Goal: Task Accomplishment & Management: Manage account settings

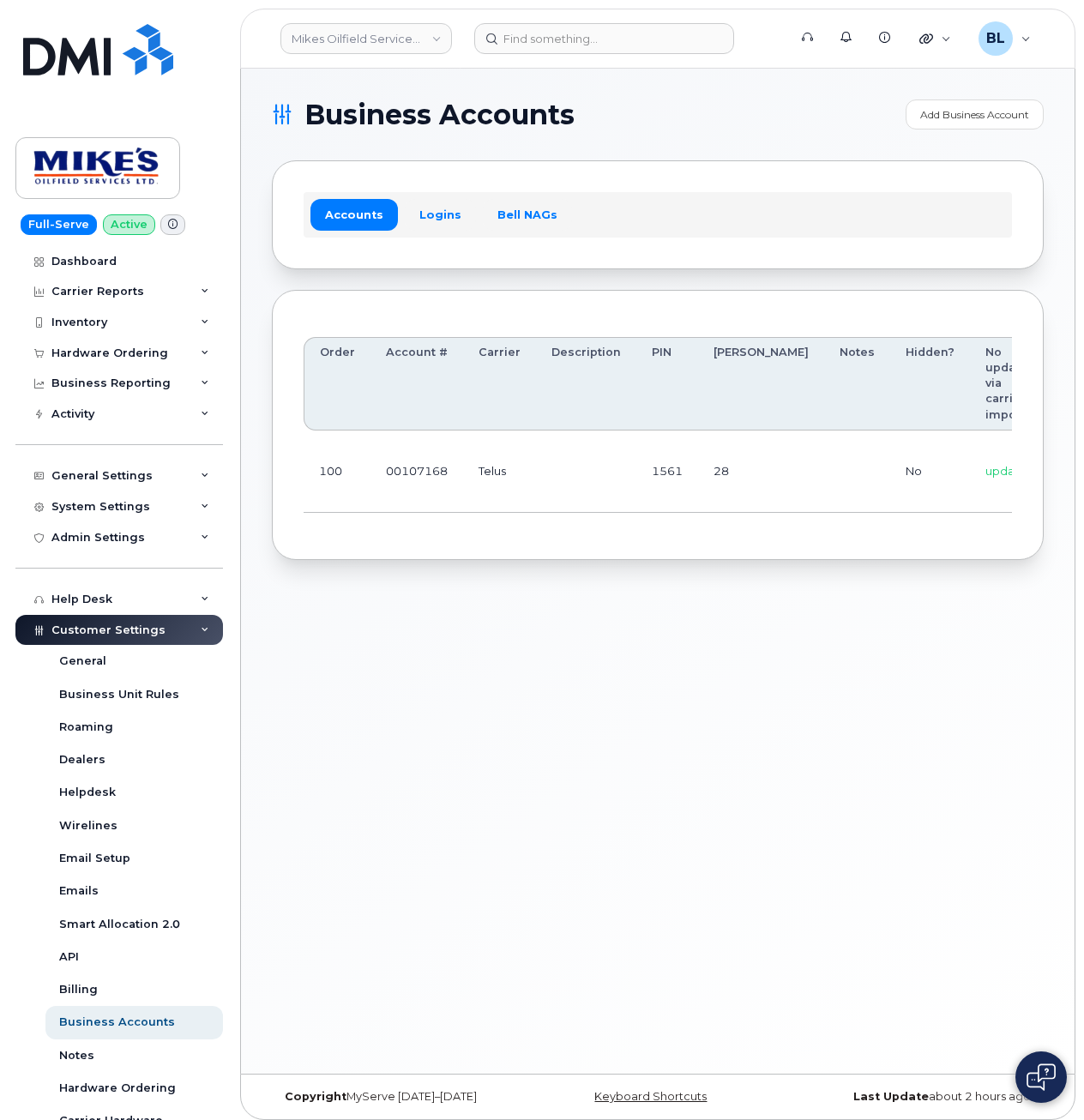
scroll to position [0, 228]
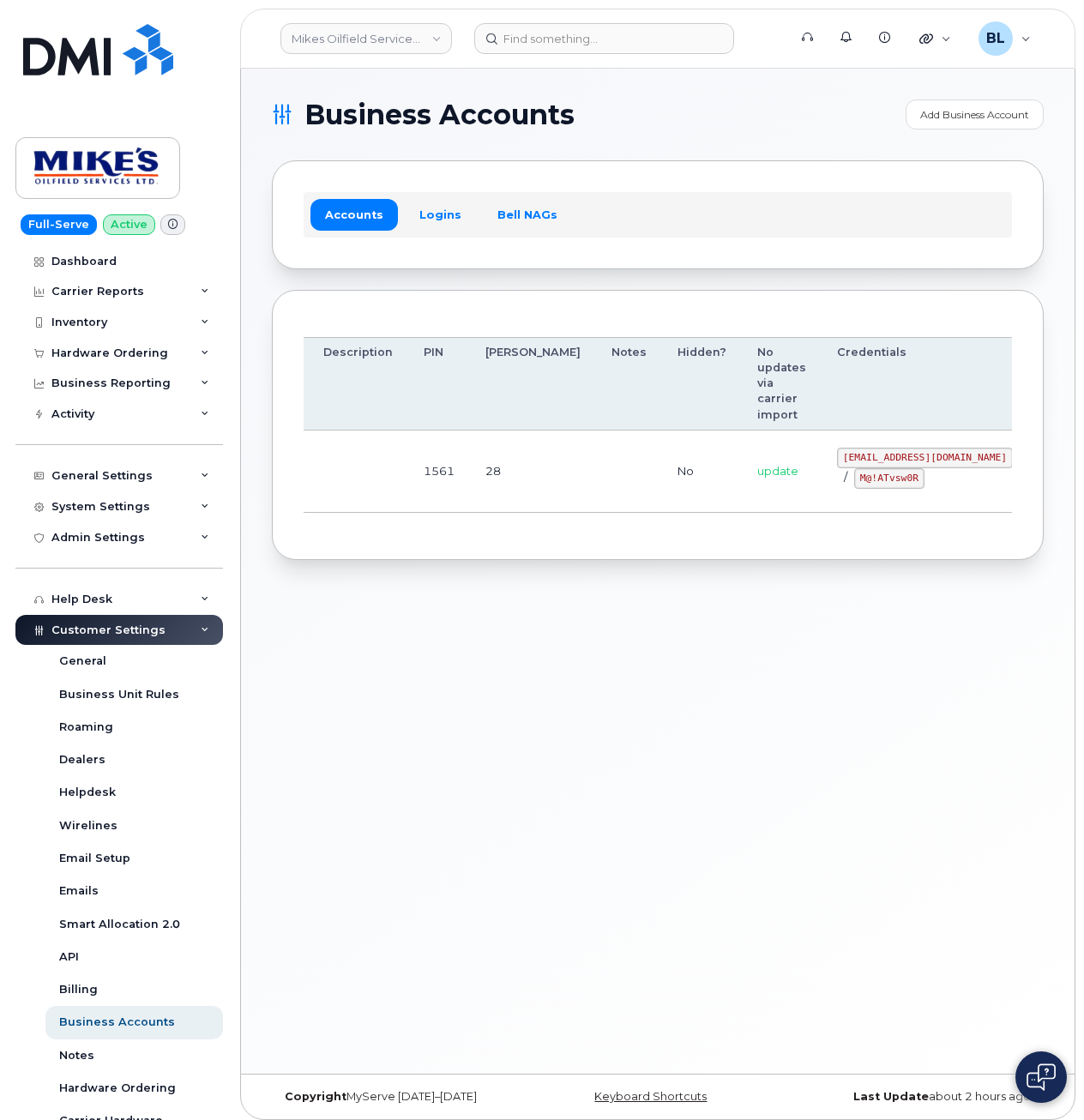
drag, startPoint x: 789, startPoint y: 506, endPoint x: 910, endPoint y: 512, distance: 121.1
drag, startPoint x: 747, startPoint y: 448, endPoint x: 894, endPoint y: 463, distance: 147.8
click at [894, 463] on td "mikes.oilfield@outlook.com / M@!ATvsw0R" at bounding box center [925, 471] width 207 height 82
copy code "mikes.oilfield@outlook.com"
drag, startPoint x: 443, startPoint y: 636, endPoint x: 478, endPoint y: 622, distance: 37.7
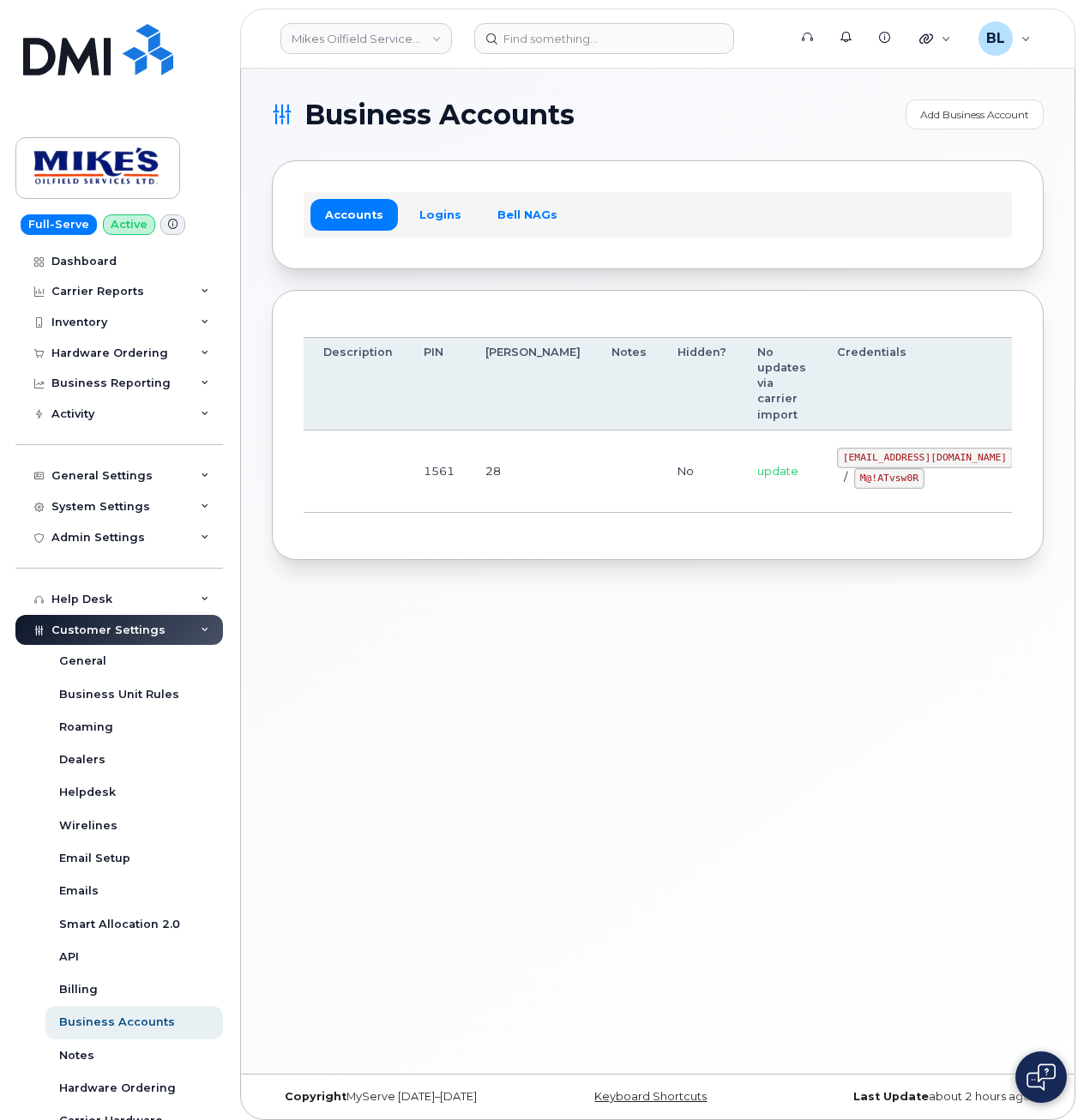
click at [451, 633] on div "Business Accounts Add Business Account Accounts Logins Bell NAGs Order Account …" at bounding box center [657, 571] width 834 height 1005
drag, startPoint x: 775, startPoint y: 485, endPoint x: 825, endPoint y: 484, distance: 50.0
click at [854, 484] on code "M@!ATvsw0R" at bounding box center [889, 478] width 70 height 20
copy code "M@!ATvsw0R"
drag, startPoint x: 462, startPoint y: 715, endPoint x: 482, endPoint y: 349, distance: 366.5
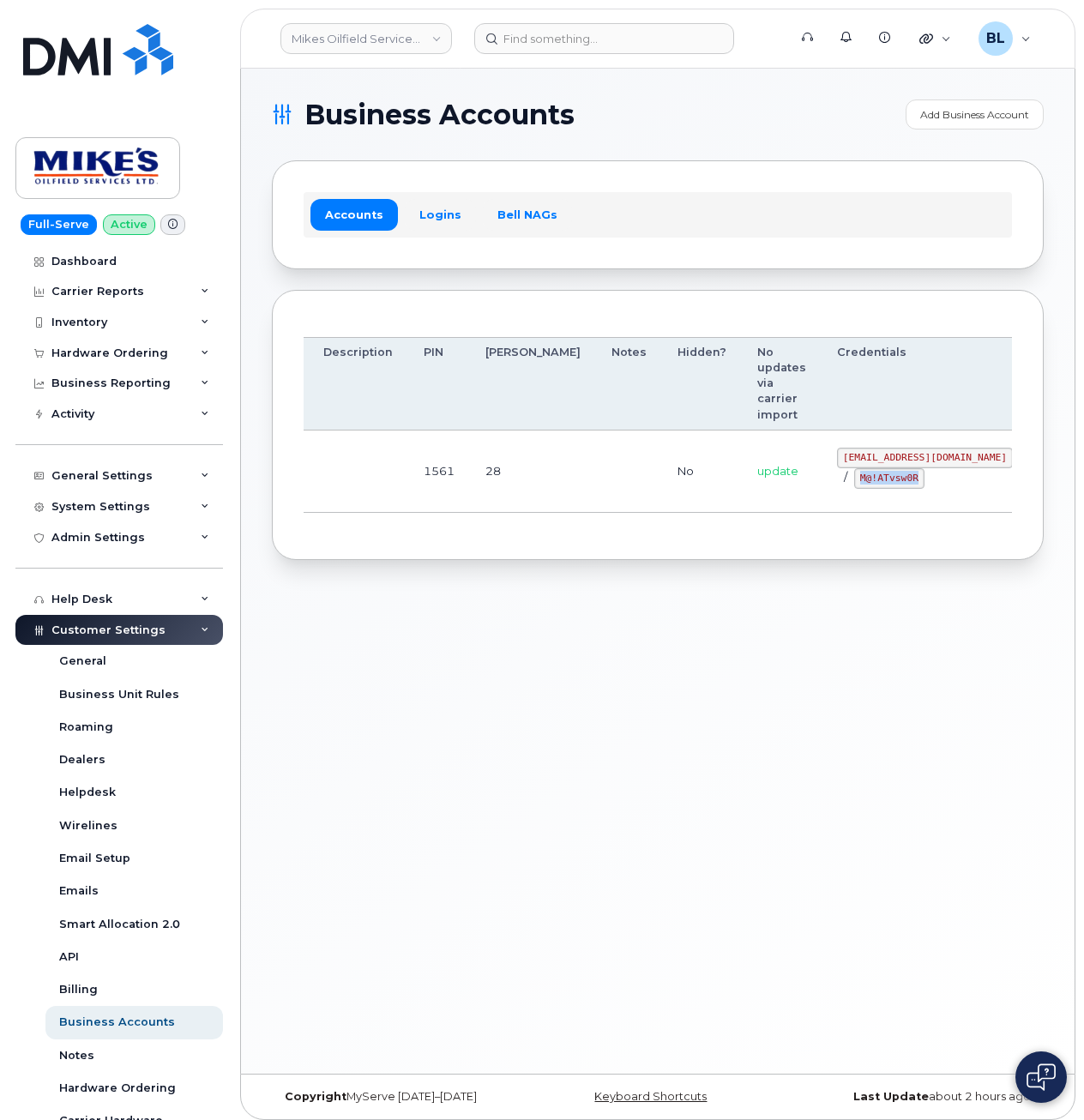
click at [463, 709] on div "Business Accounts Add Business Account Accounts Logins Bell NAGs Order Account …" at bounding box center [657, 571] width 834 height 1005
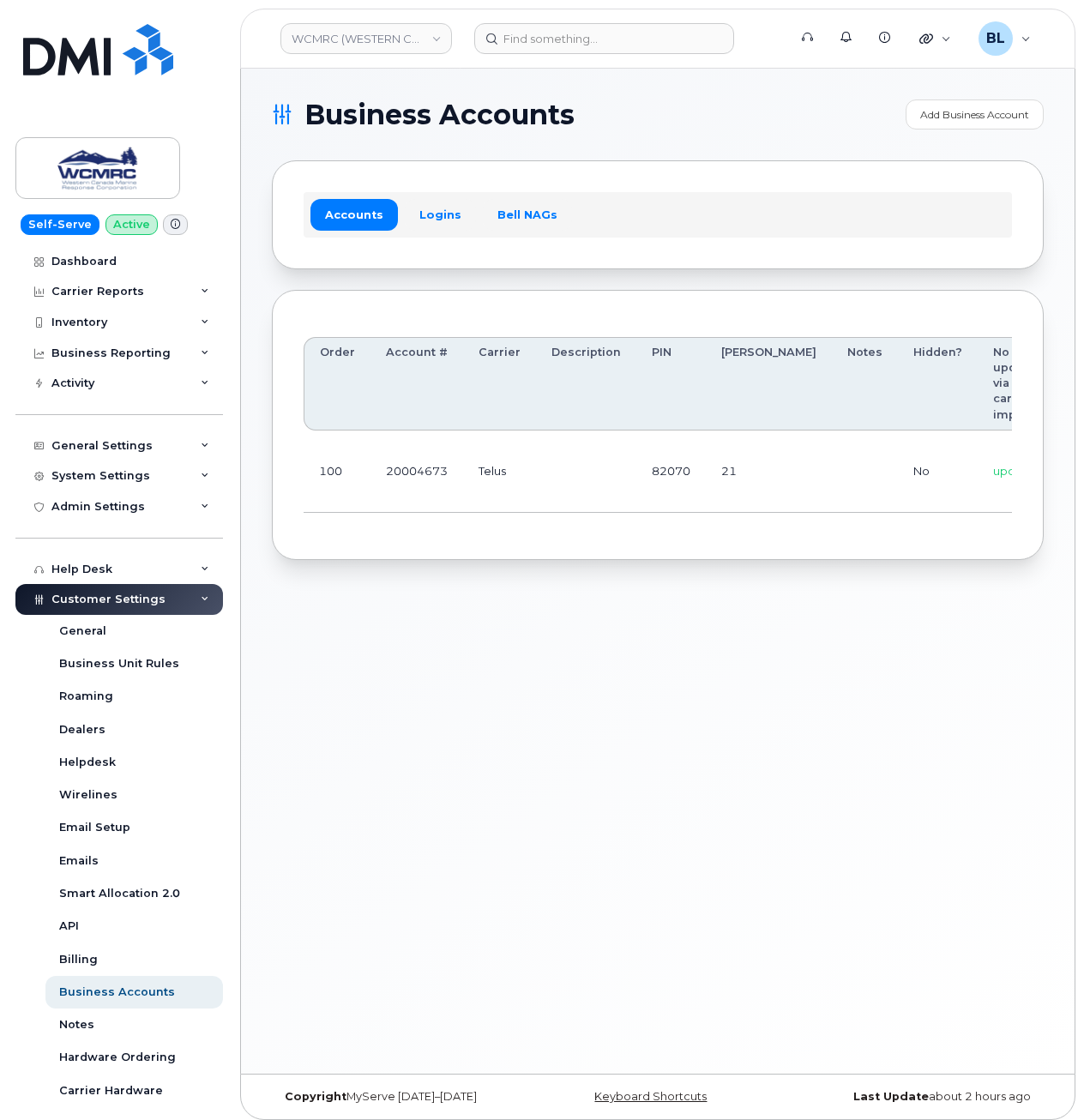
scroll to position [0, 161]
drag, startPoint x: 811, startPoint y: 463, endPoint x: 945, endPoint y: 472, distance: 134.3
drag, startPoint x: 849, startPoint y: 454, endPoint x: 896, endPoint y: 451, distance: 47.1
click at [897, 451] on td "ap@wcmrc.com / Zuja$684612" at bounding box center [1000, 471] width 207 height 82
copy code "ap@wcmrc.com"
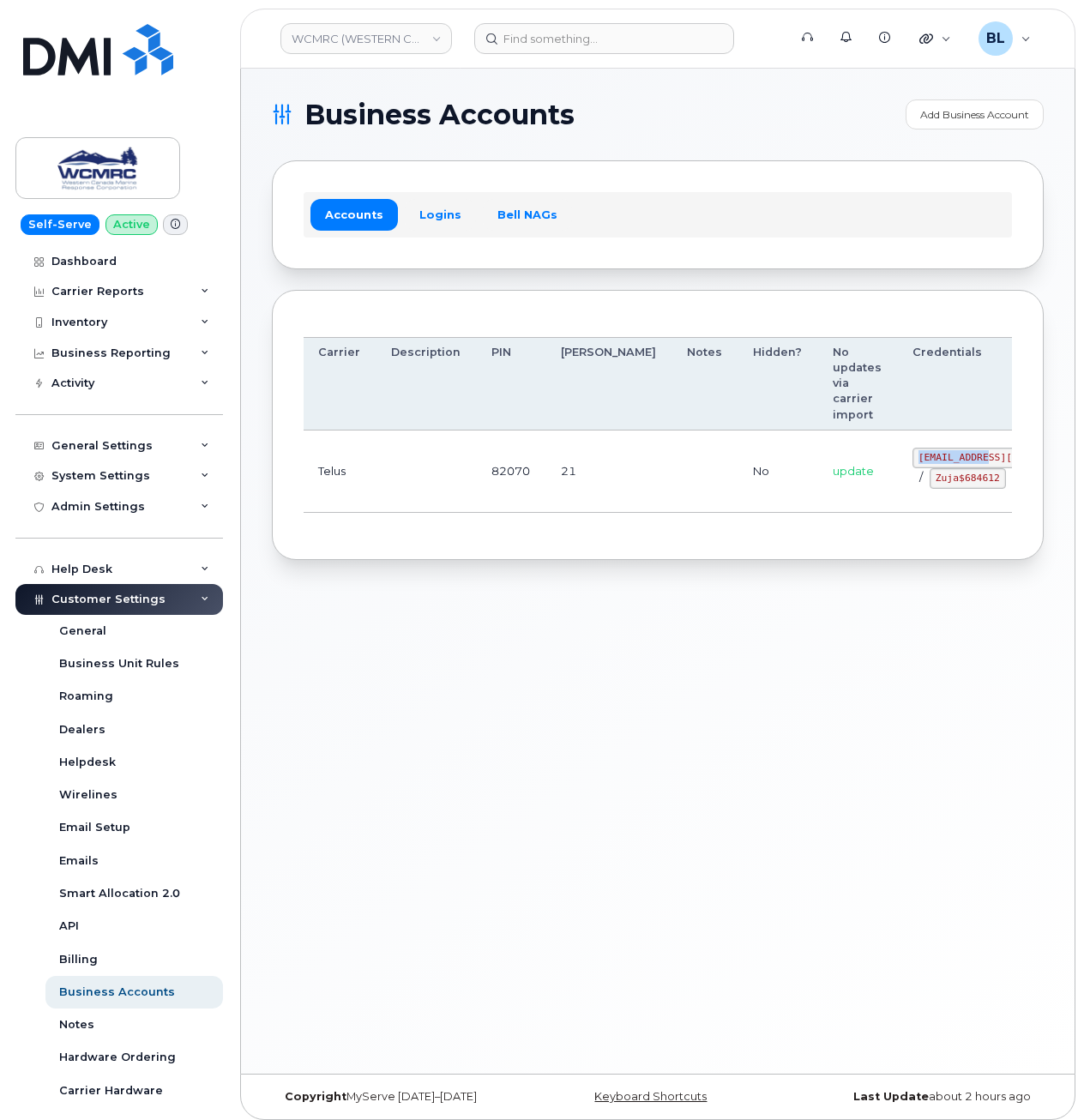
drag, startPoint x: 667, startPoint y: 549, endPoint x: 803, endPoint y: 516, distance: 139.9
click at [667, 549] on div "Order Account # Carrier Description PIN Bill Day Notes Hidden? No updates via c…" at bounding box center [657, 425] width 772 height 271
drag, startPoint x: 822, startPoint y: 487, endPoint x: 906, endPoint y: 496, distance: 84.5
click at [906, 496] on td "ap@wcmrc.com / Zuja$684612" at bounding box center [1000, 471] width 207 height 82
copy code "Zuja$684612"
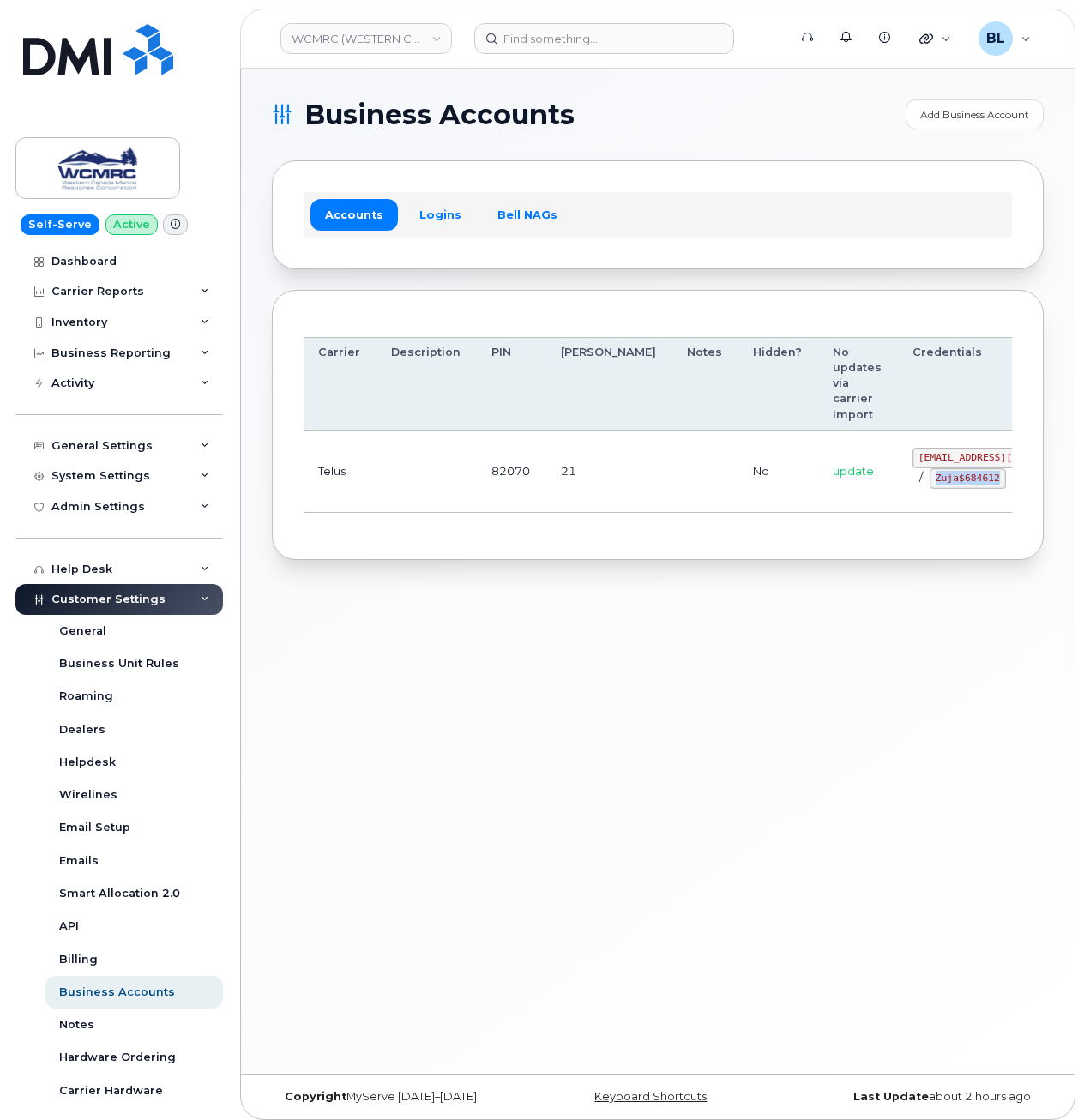
click at [509, 751] on div "Business Accounts Add Business Account Accounts Logins Bell NAGs Order Account …" at bounding box center [657, 571] width 834 height 1005
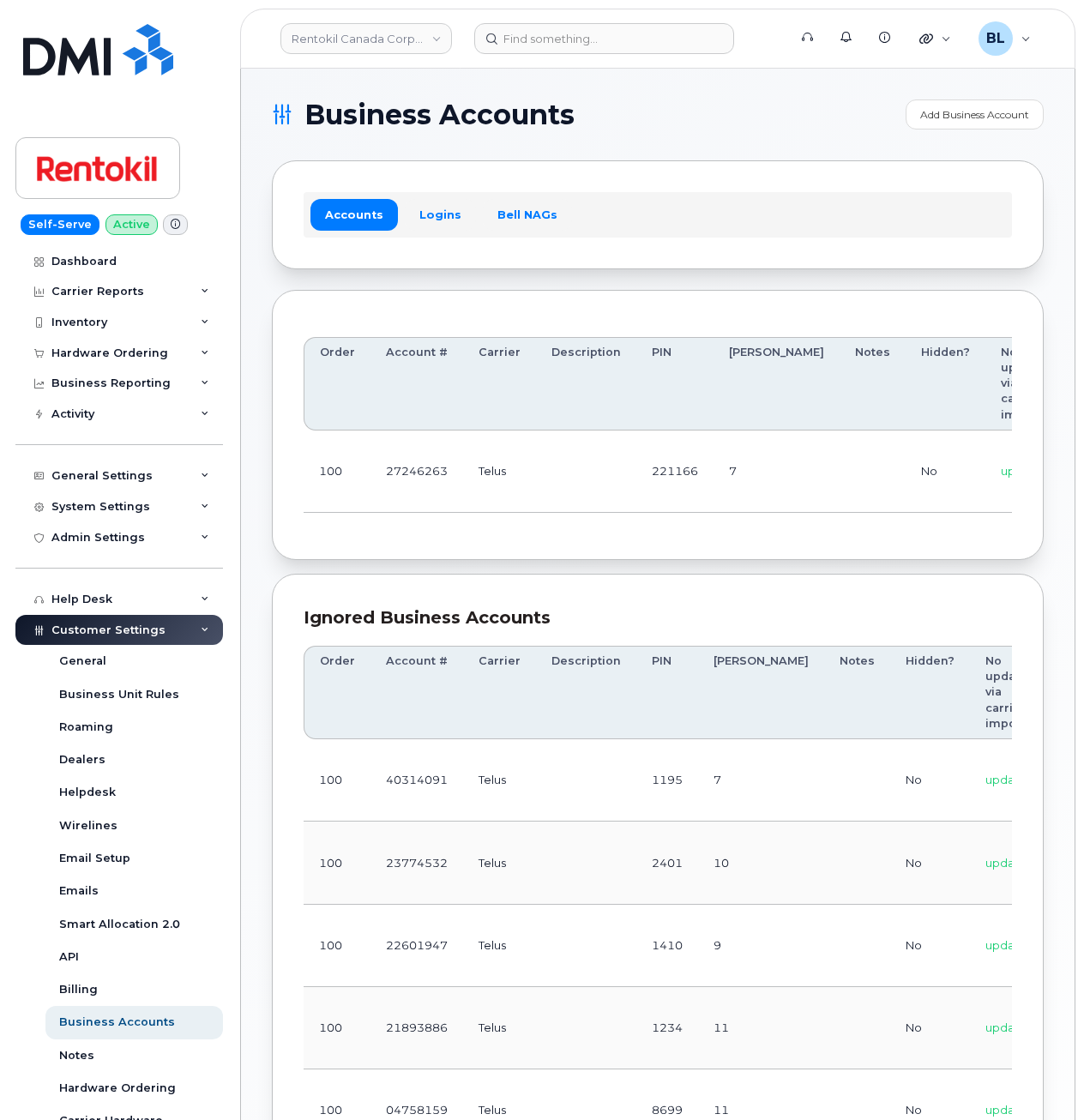
scroll to position [0, 238]
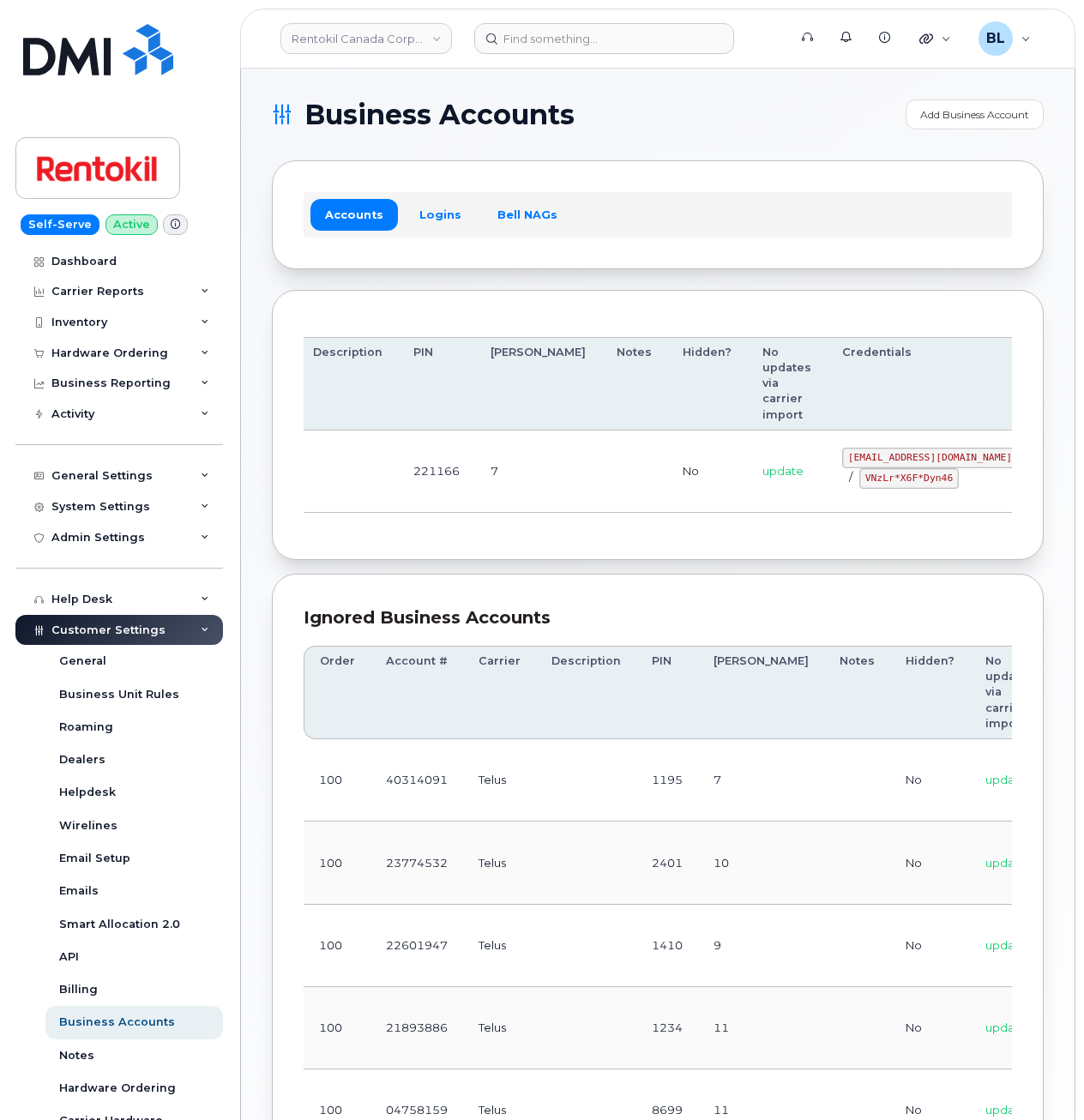
drag, startPoint x: 582, startPoint y: 512, endPoint x: 981, endPoint y: 547, distance: 400.5
drag, startPoint x: 774, startPoint y: 457, endPoint x: 895, endPoint y: 452, distance: 121.1
click at [895, 452] on code "malorie.bell@rentokil.com" at bounding box center [930, 458] width 175 height 20
copy code "malorie.bell@rentokil.com"
click at [509, 576] on section "Business Accounts Add Business Account Accounts Logins Bell NAGs Order Account …" at bounding box center [657, 773] width 772 height 1347
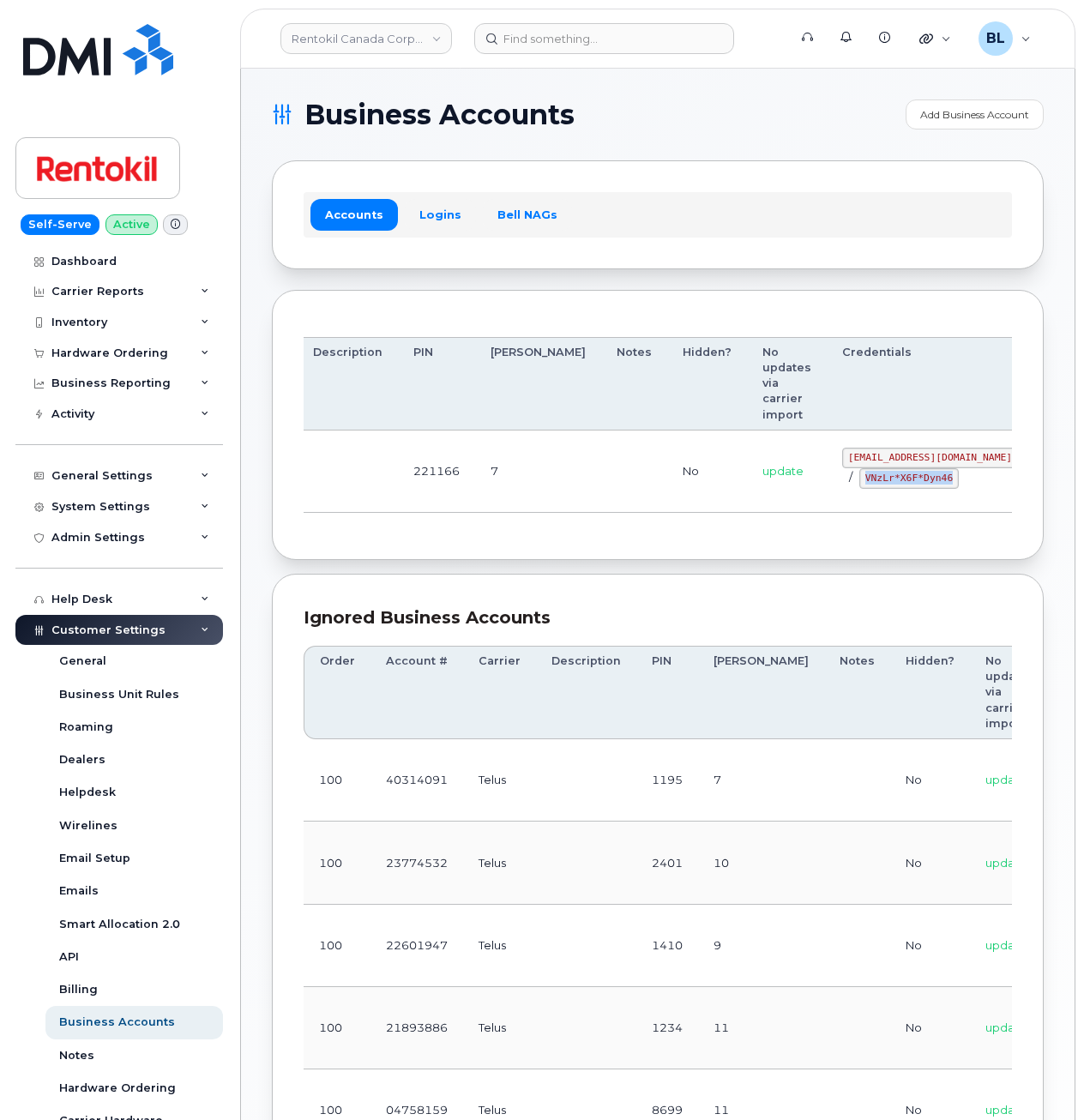
drag, startPoint x: 779, startPoint y: 481, endPoint x: 864, endPoint y: 485, distance: 85.1
click at [864, 485] on div "malorie.bell@rentokil.com / VNzLr*X6F*Dyn46" at bounding box center [930, 468] width 175 height 42
copy code "VNzLr*X6F*Dyn46"
click at [479, 588] on div "Ignored Business Accounts Order Account # Carrier Description PIN Bill Day Note…" at bounding box center [657, 1009] width 772 height 872
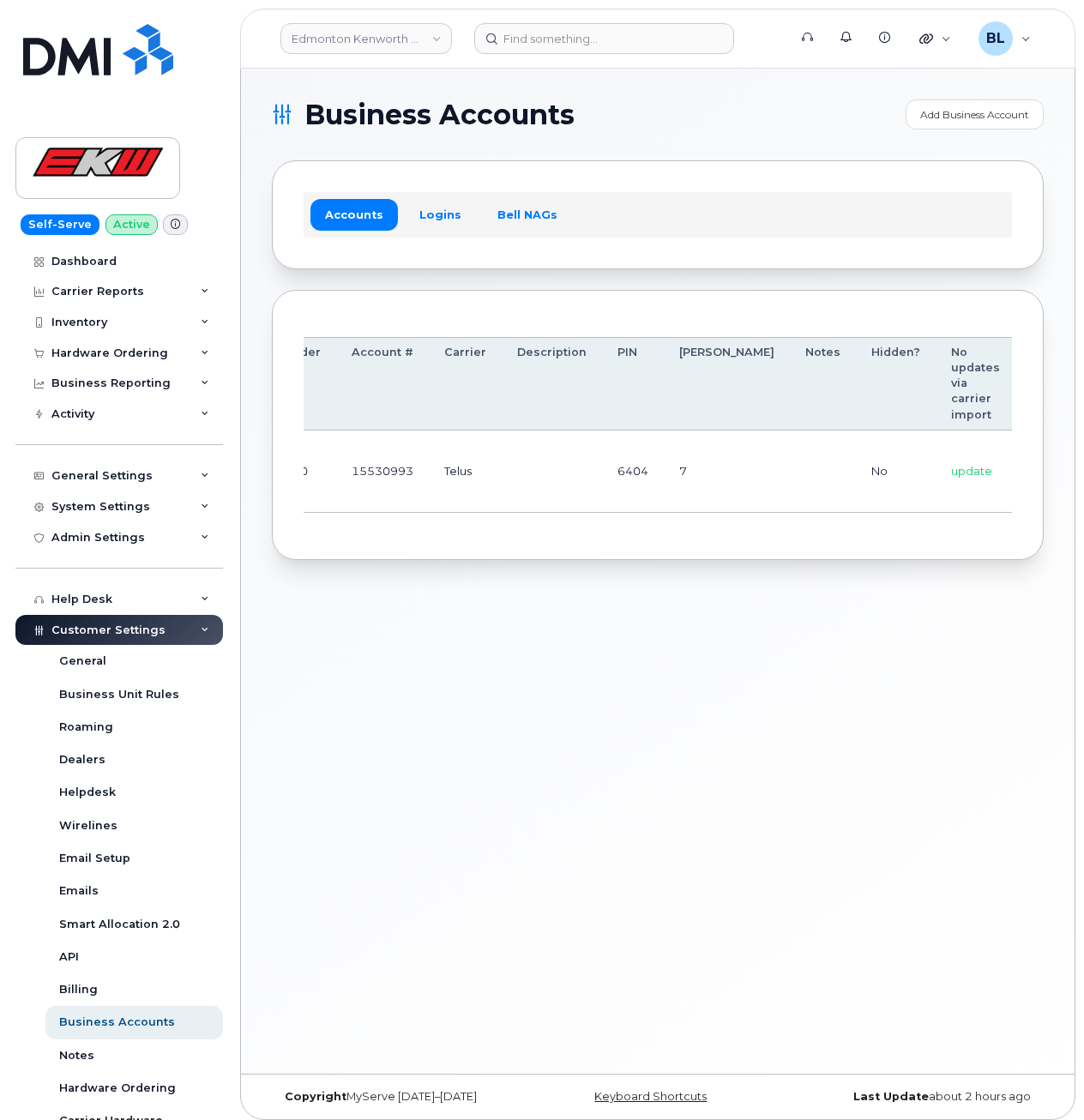
drag, startPoint x: 524, startPoint y: 482, endPoint x: 935, endPoint y: 484, distance: 411.0
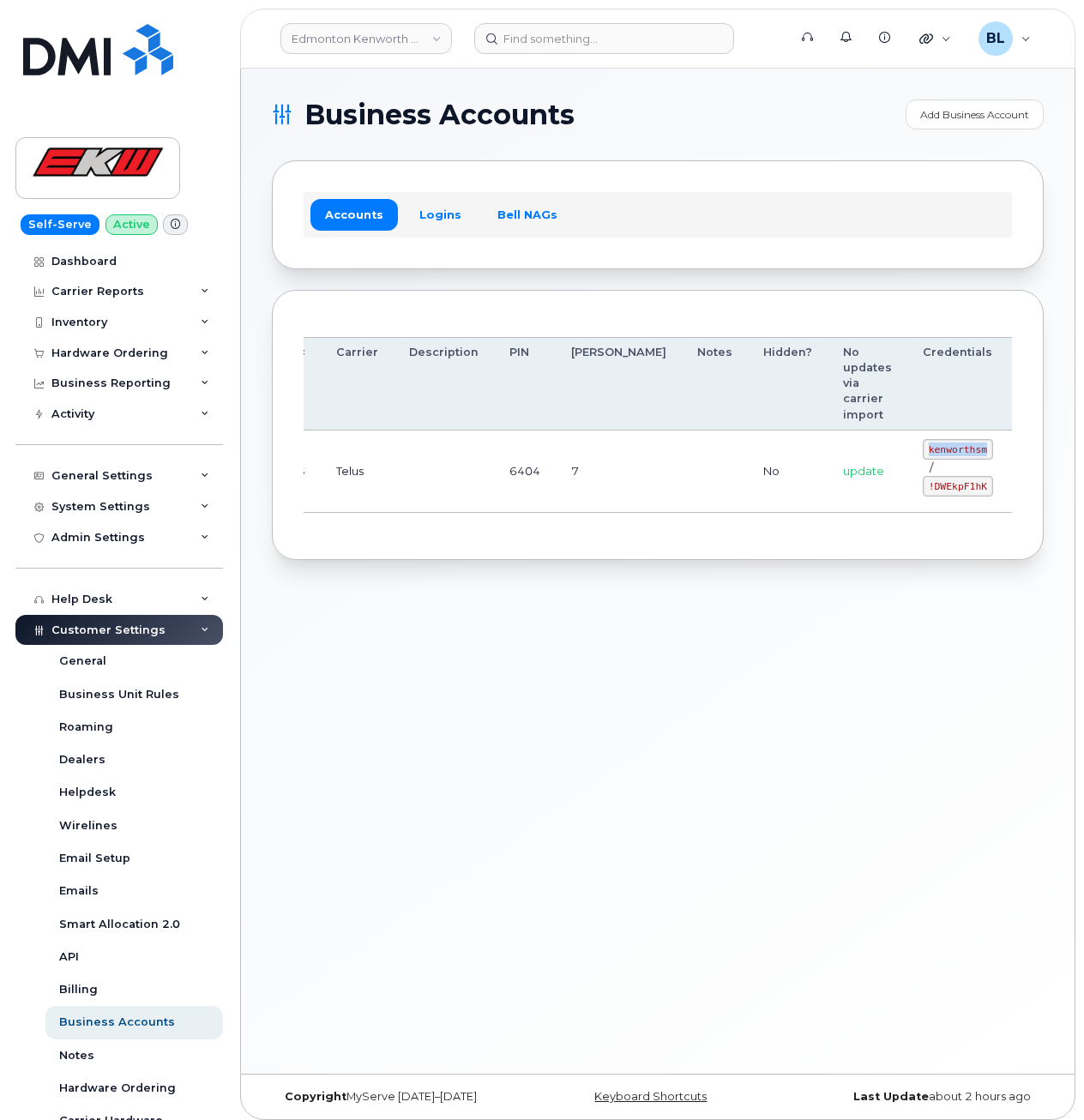
drag, startPoint x: 835, startPoint y: 455, endPoint x: 895, endPoint y: 448, distance: 60.4
click at [922, 449] on code "kenworthsm" at bounding box center [958, 449] width 70 height 20
copy code "kenworthsm"
drag, startPoint x: 838, startPoint y: 488, endPoint x: 890, endPoint y: 498, distance: 53.0
click at [907, 498] on td "kenworthsm / !DWEkpF1hK" at bounding box center [958, 471] width 102 height 82
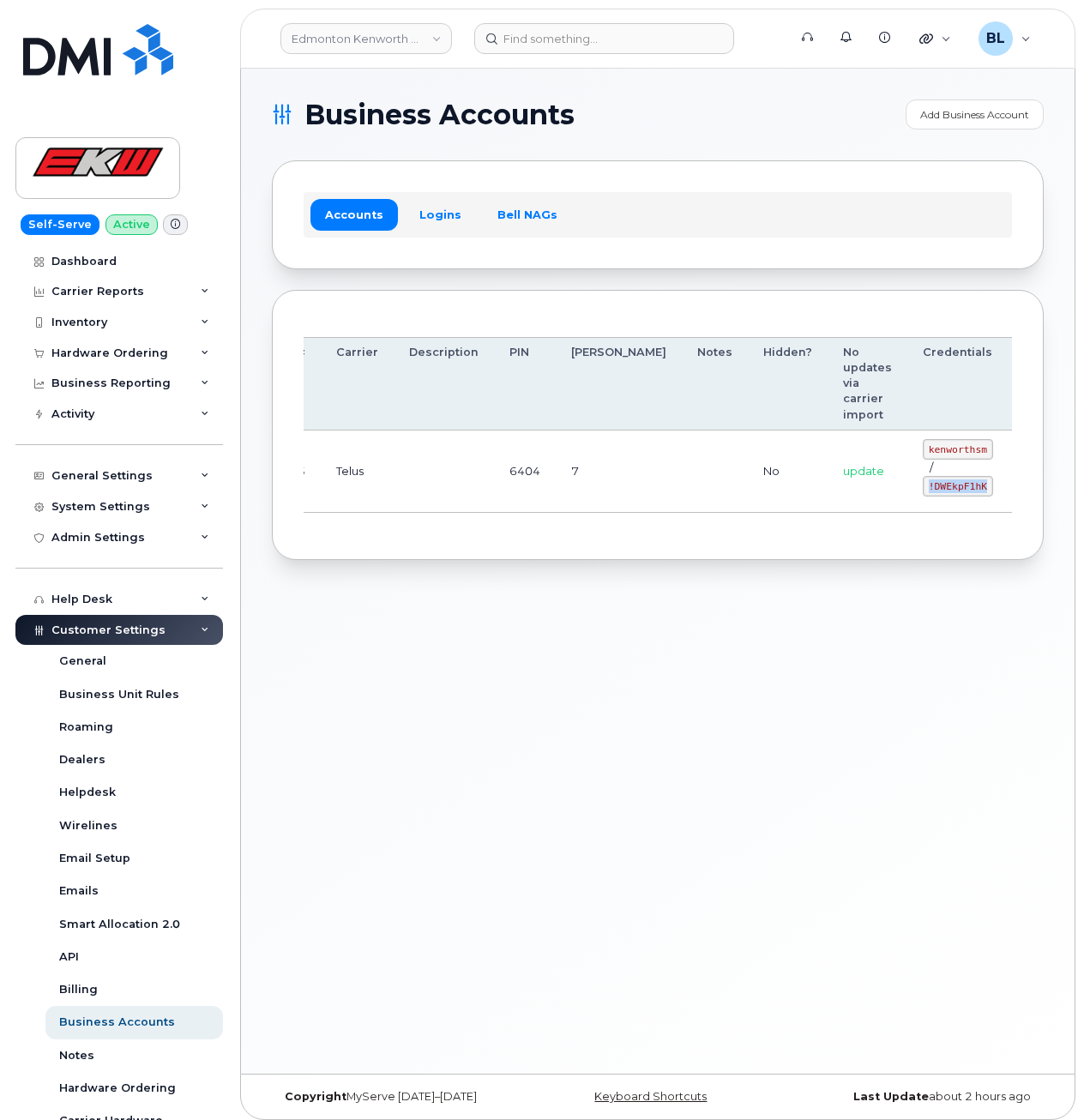
copy code "!DWEkpF1hK"
click at [414, 775] on div "Business Accounts Add Business Account Accounts Logins Bell NAGs Order Account …" at bounding box center [657, 571] width 834 height 1005
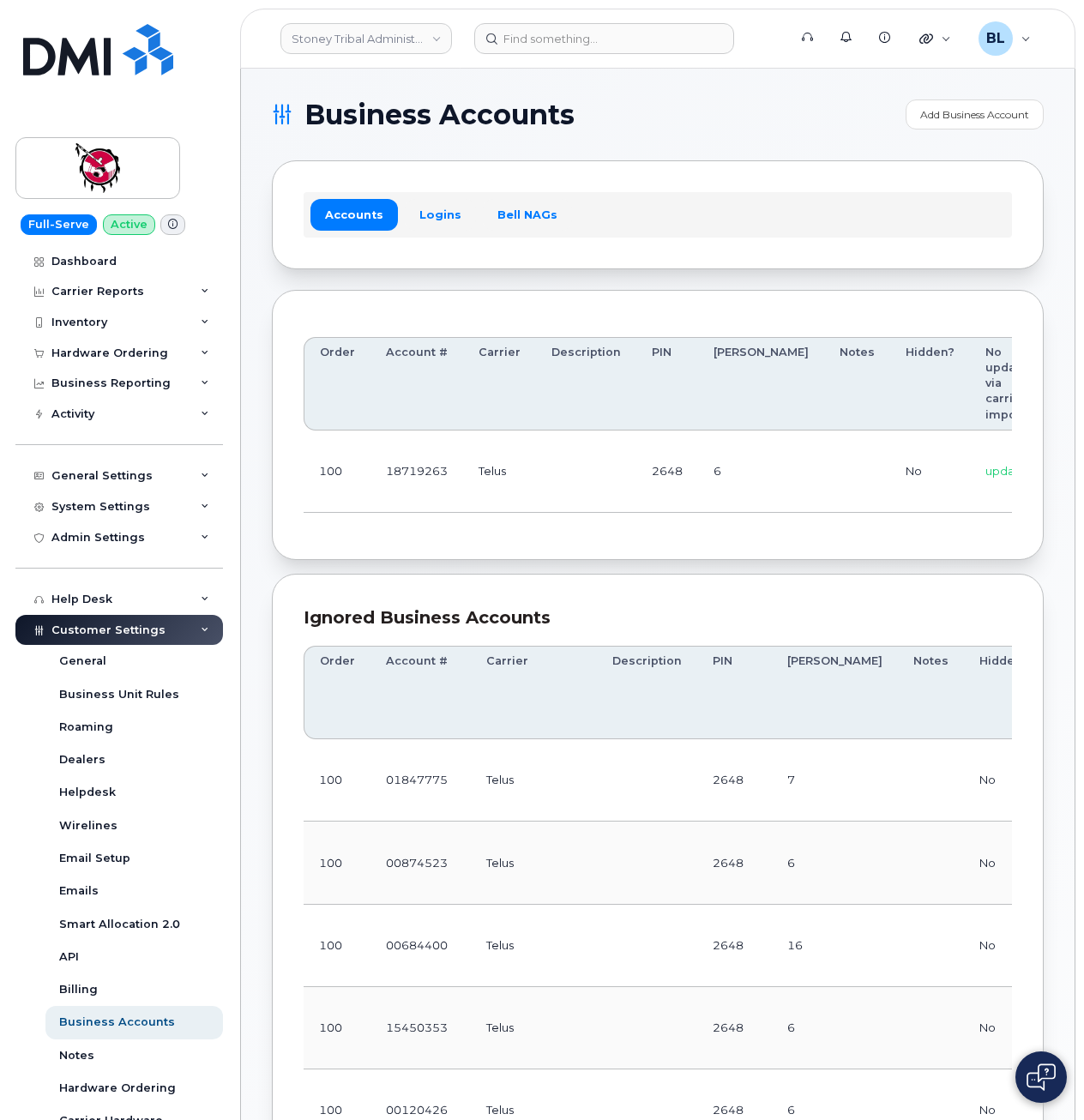
drag, startPoint x: 433, startPoint y: 537, endPoint x: 616, endPoint y: 533, distance: 183.0
click at [433, 536] on div "Order Account # Carrier Description PIN Bill Day Notes Hidden? No updates via c…" at bounding box center [657, 425] width 772 height 271
drag, startPoint x: 767, startPoint y: 483, endPoint x: 694, endPoint y: 472, distance: 73.8
click at [824, 483] on td at bounding box center [857, 471] width 66 height 82
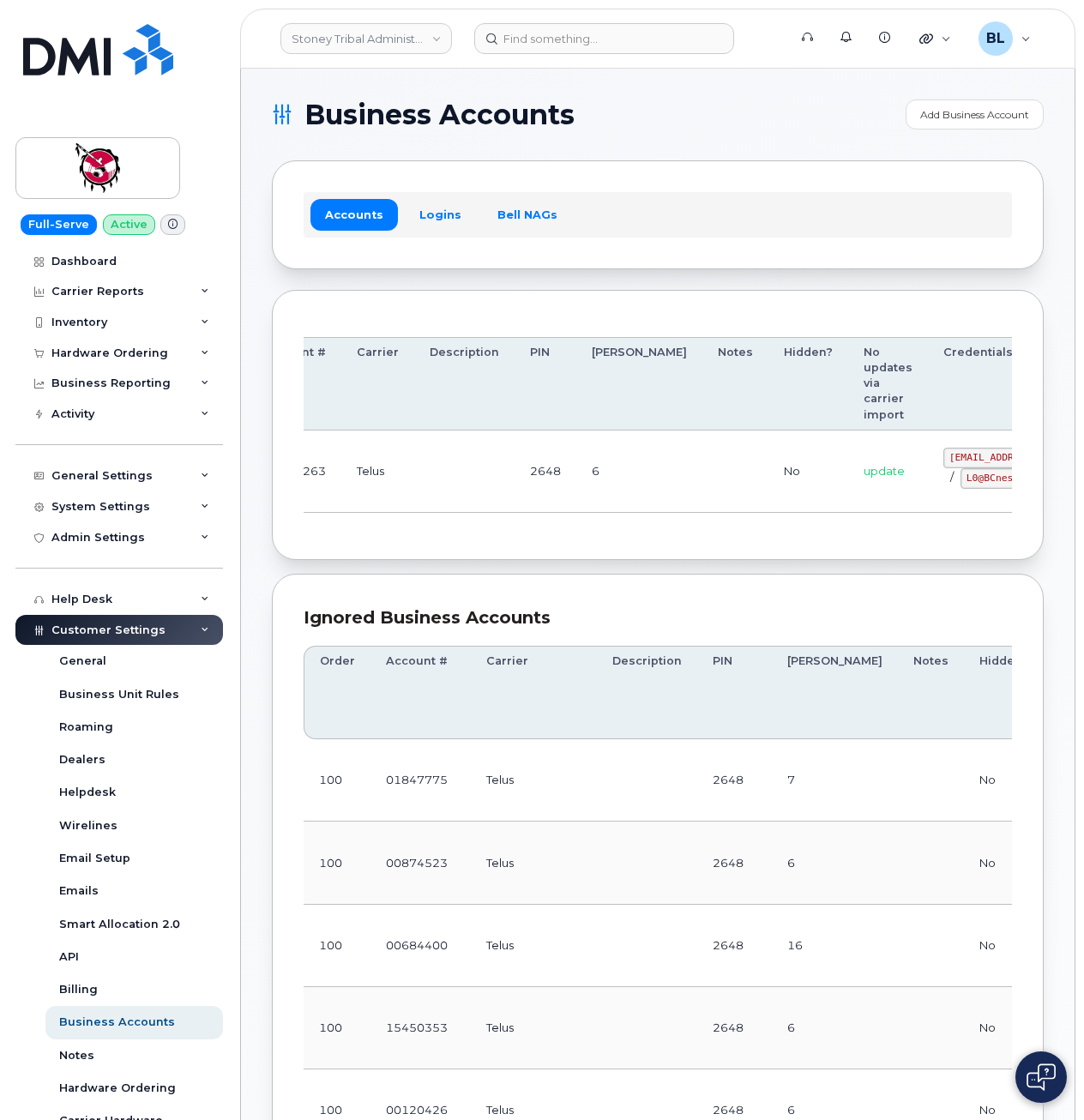
drag, startPoint x: 638, startPoint y: 459, endPoint x: 897, endPoint y: 460, distance: 259.0
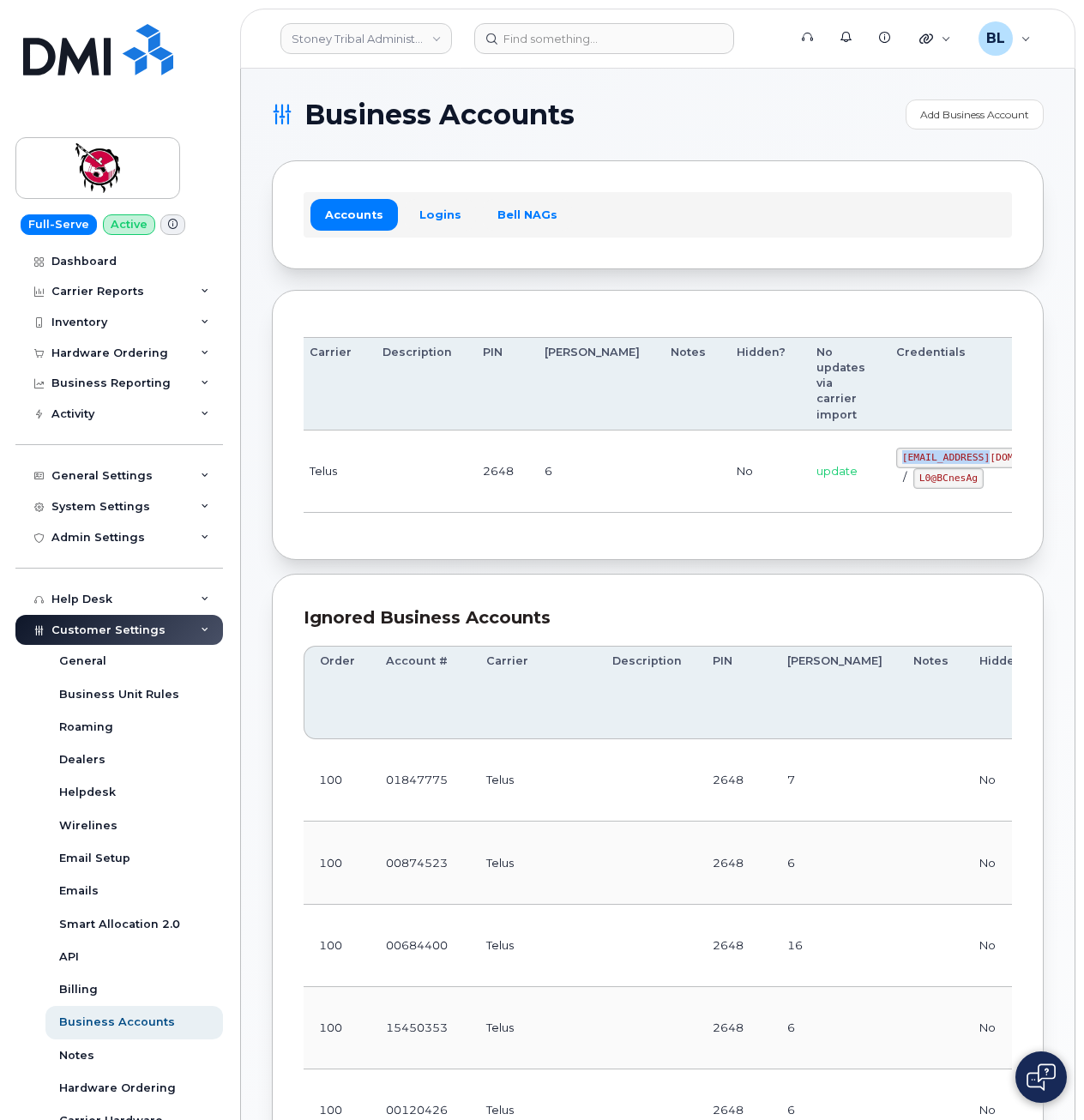
drag, startPoint x: 805, startPoint y: 449, endPoint x: 895, endPoint y: 460, distance: 90.7
click at [895, 460] on td "18719263@sm.com / L0@BCnesAg" at bounding box center [984, 471] width 207 height 82
copy code "18719263@sm.com"
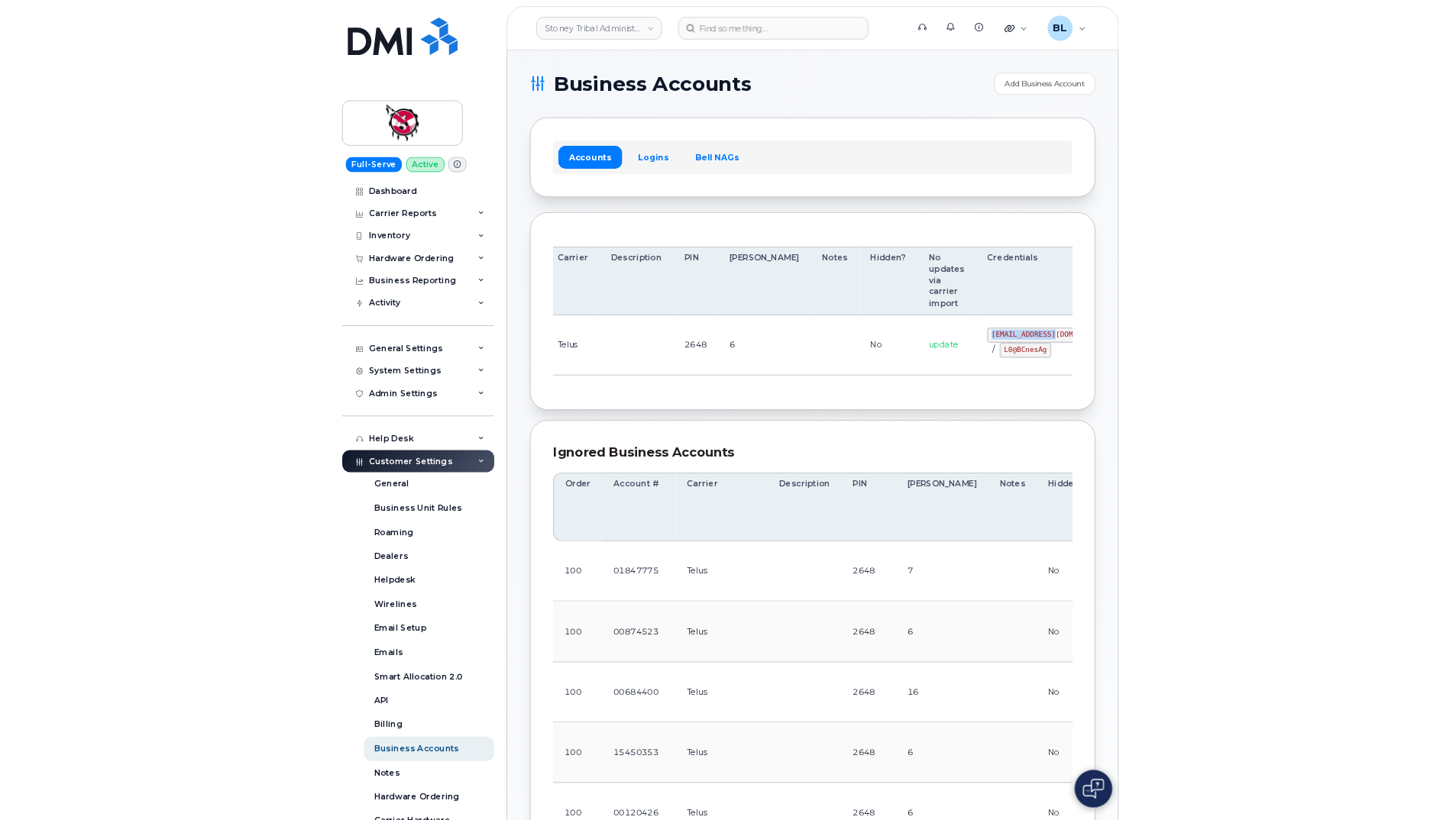
scroll to position [0, 150]
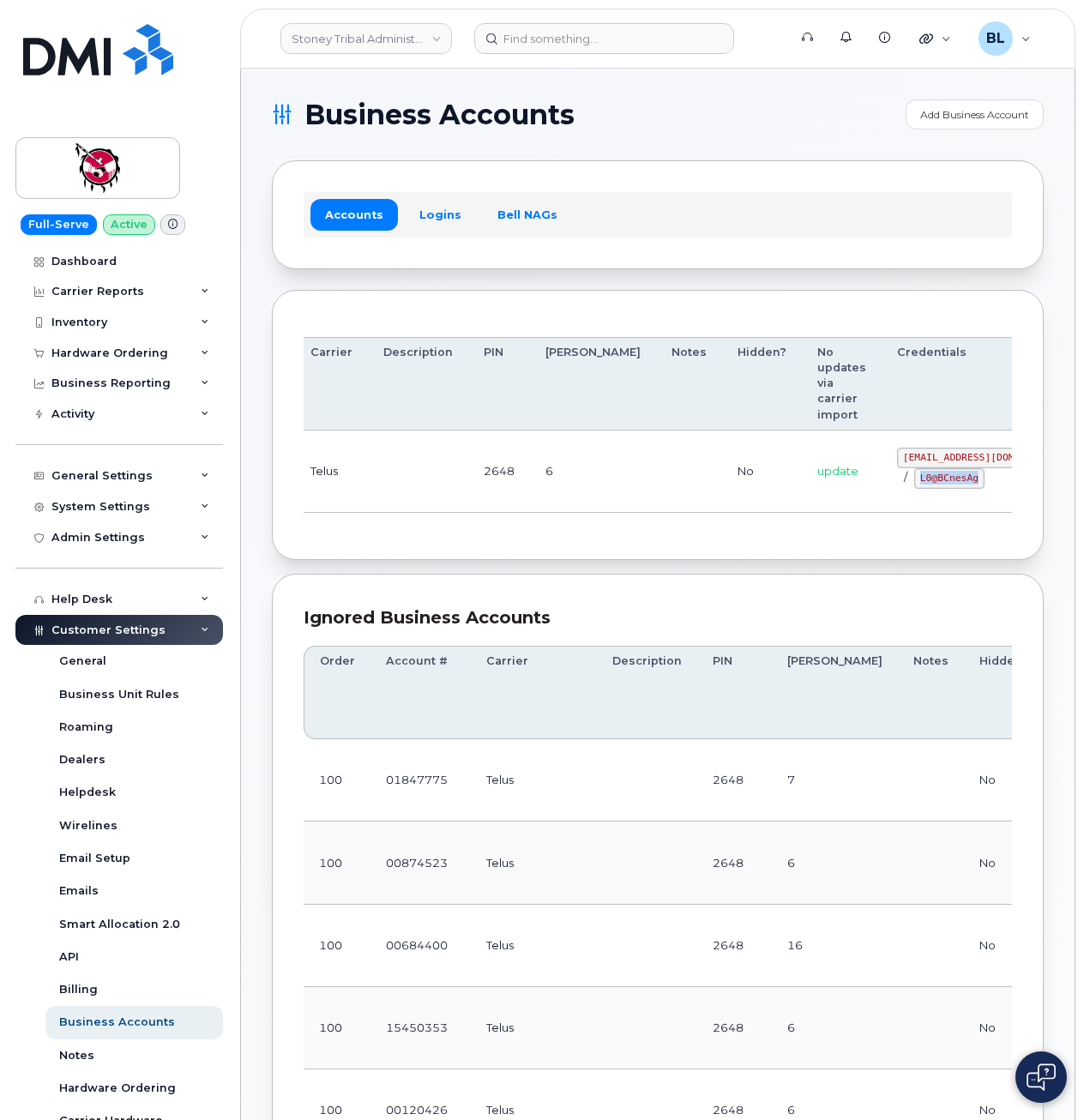
drag, startPoint x: 853, startPoint y: 486, endPoint x: 893, endPoint y: 487, distance: 40.0
click at [897, 487] on div "18719263@sm.com / L0@BCnesAg" at bounding box center [984, 468] width 175 height 42
copy code "L0@BCnesAg"
click at [380, 552] on div "Order Account # Carrier Description PIN Bill Day Notes Hidden? No updates via c…" at bounding box center [657, 425] width 772 height 271
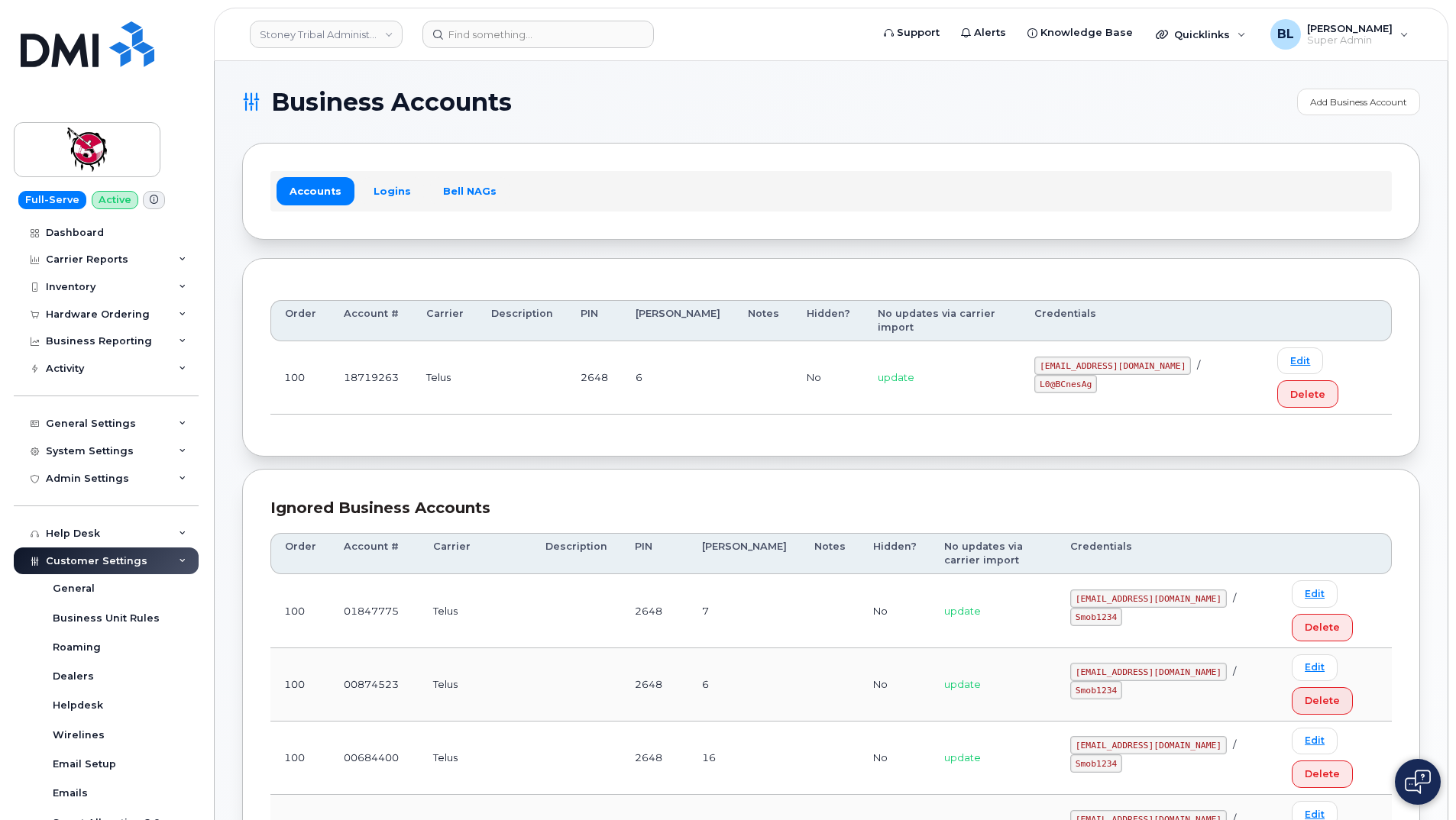
scroll to position [0, 0]
